Goal: Information Seeking & Learning: Learn about a topic

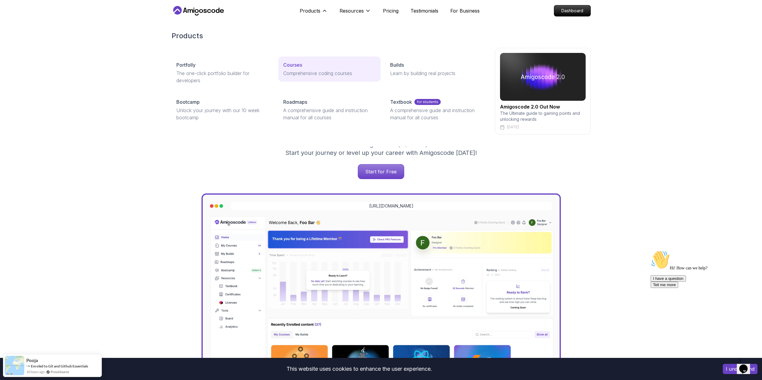
click at [297, 64] on p "Courses" at bounding box center [292, 64] width 19 height 7
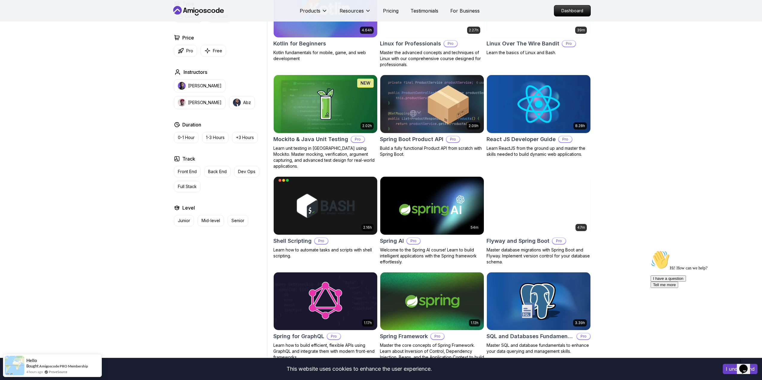
scroll to position [1287, 0]
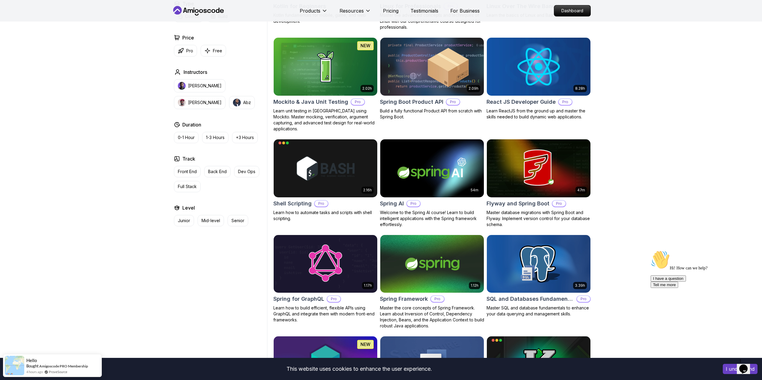
click at [466, 142] on body "This website uses cookies to enhance the user experience. I understand Products…" at bounding box center [381, 205] width 762 height 2984
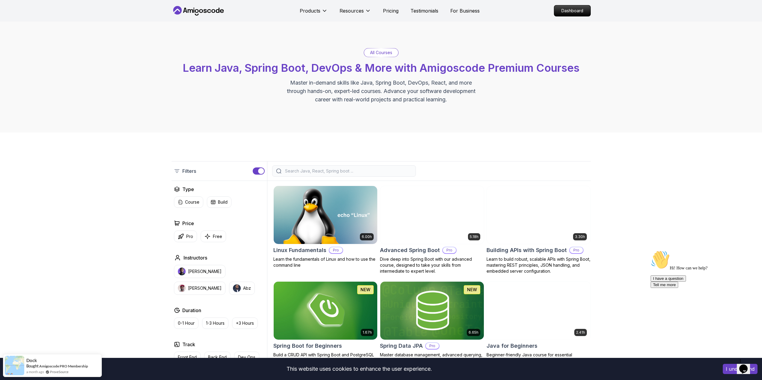
scroll to position [0, 0]
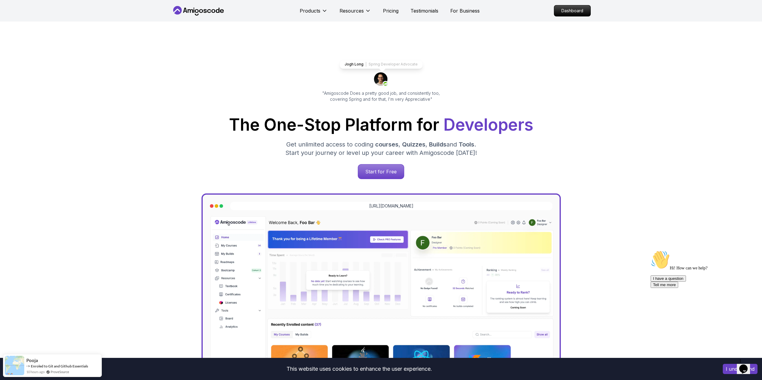
click at [207, 11] on icon at bounding box center [209, 11] width 4 height 4
click at [571, 13] on p "Dashboard" at bounding box center [572, 11] width 34 height 10
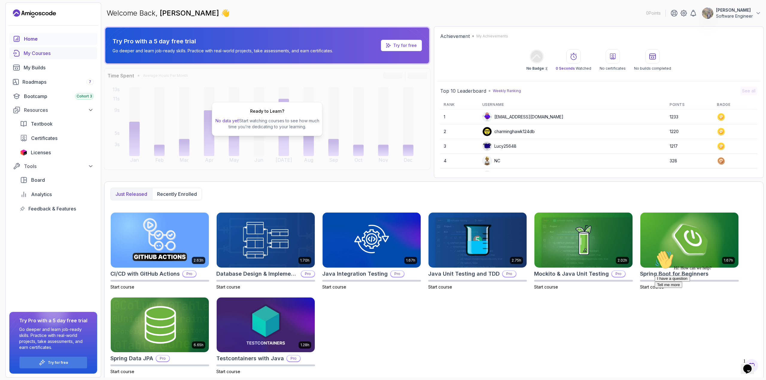
click at [49, 54] on div "My Courses" at bounding box center [59, 53] width 70 height 7
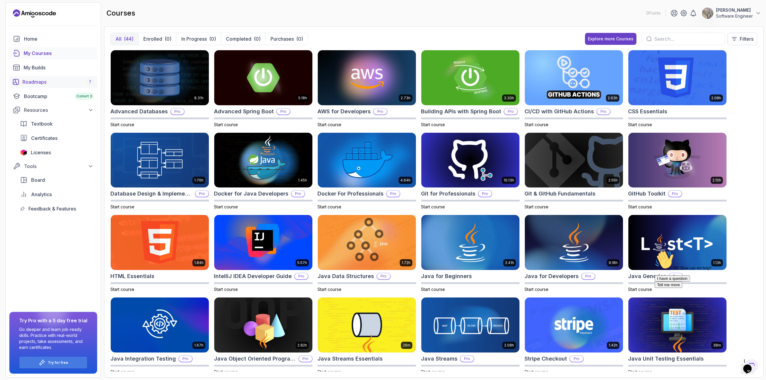
click at [46, 82] on div "Roadmaps 7" at bounding box center [57, 81] width 71 height 7
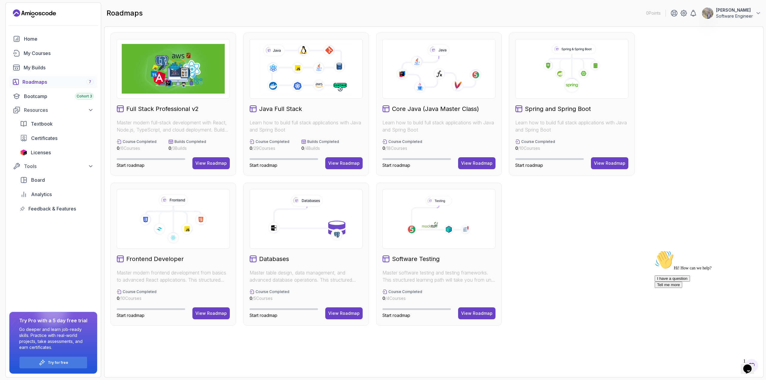
click at [506, 99] on div "Full Stack Professional v2 Master modern full-stack development with React, Nod…" at bounding box center [433, 179] width 647 height 293
click at [527, 219] on div "Full Stack Professional v2 Master modern full-stack development with React, Nod…" at bounding box center [433, 179] width 647 height 293
click at [684, 15] on icon at bounding box center [683, 13] width 7 height 7
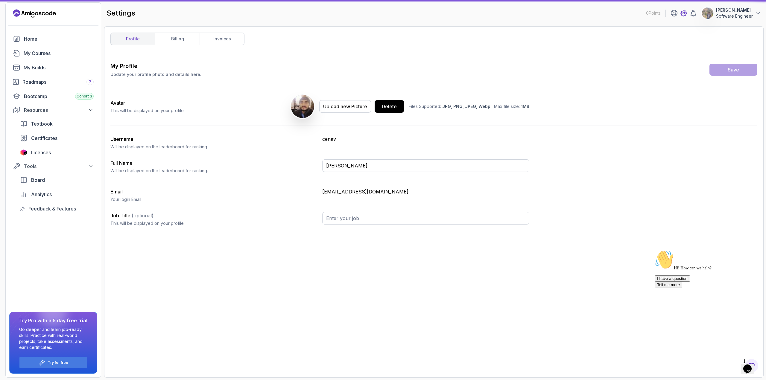
type input "Software Engineer"
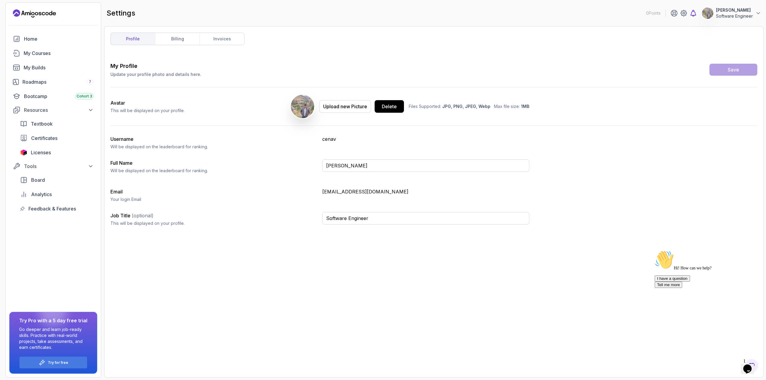
click at [693, 14] on icon at bounding box center [693, 13] width 7 height 7
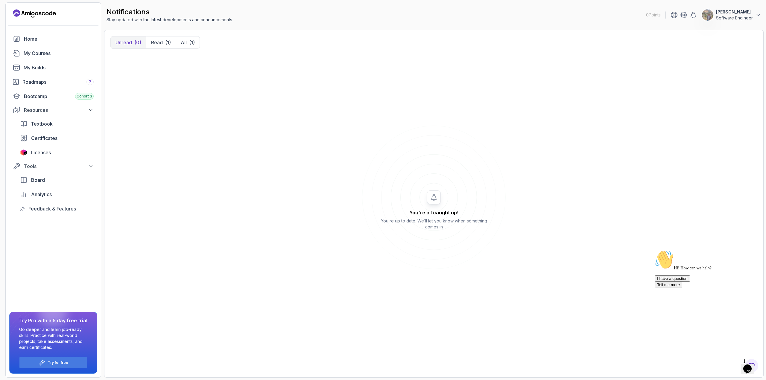
click at [751, 365] on icon "$i18n('chat', 'chat_widget')" at bounding box center [748, 369] width 8 height 9
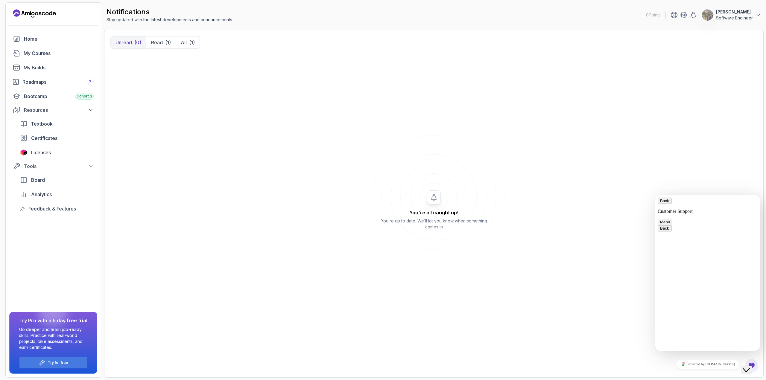
click at [656, 195] on div "Rate this chat Insert emoji" at bounding box center [656, 195] width 0 height 0
click at [656, 195] on textarea at bounding box center [656, 195] width 0 height 0
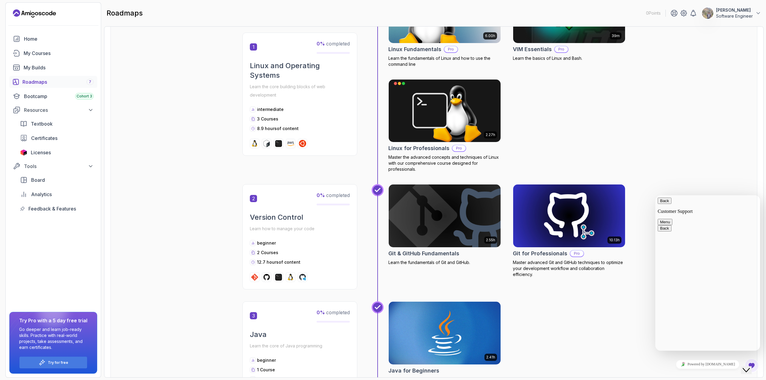
scroll to position [175, 0]
